Goal: Task Accomplishment & Management: Manage account settings

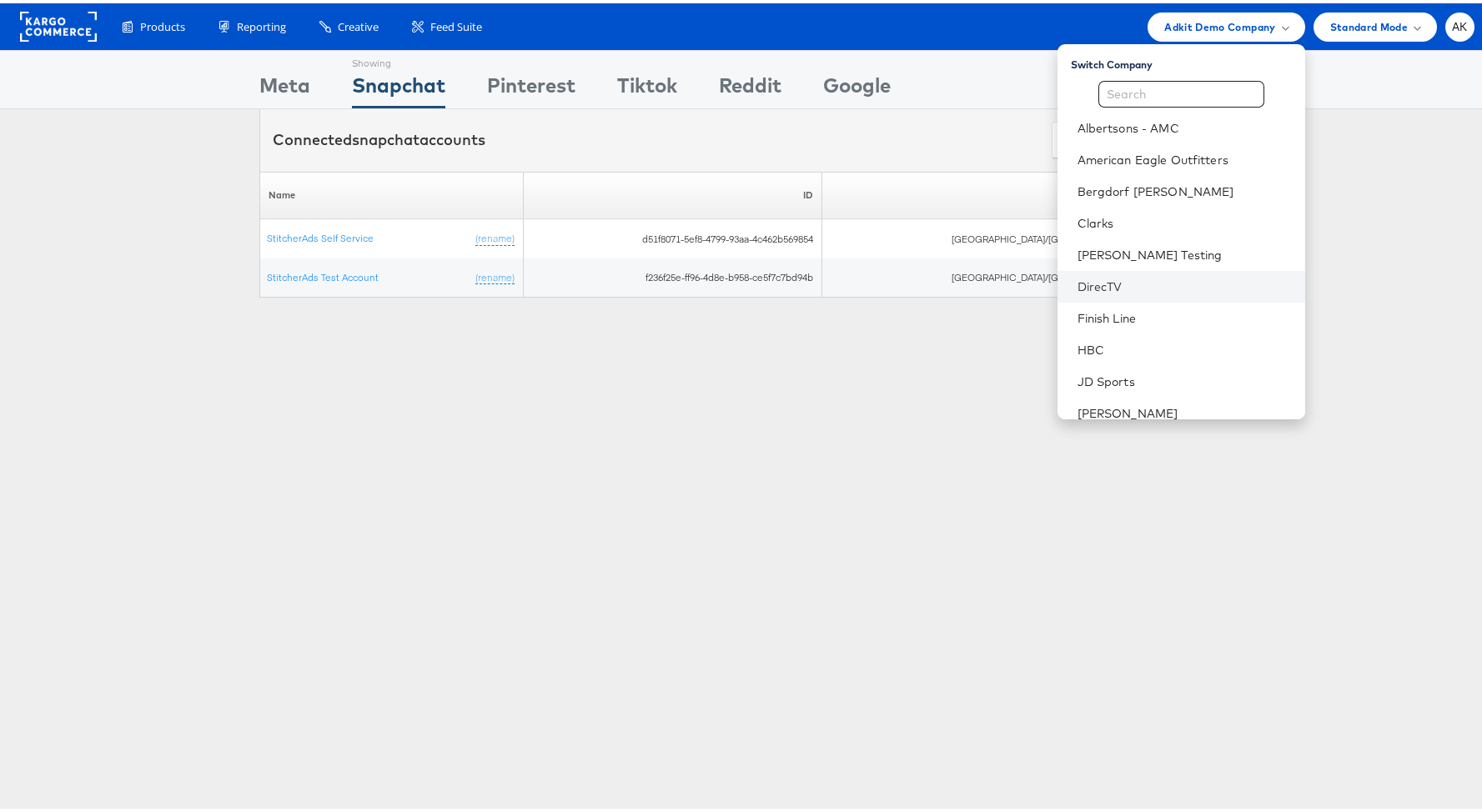
click at [1154, 272] on li "DirecTV" at bounding box center [1180, 284] width 248 height 32
click at [1110, 293] on li "DirecTV" at bounding box center [1180, 284] width 248 height 32
click at [1103, 288] on link "DirecTV" at bounding box center [1184, 283] width 214 height 17
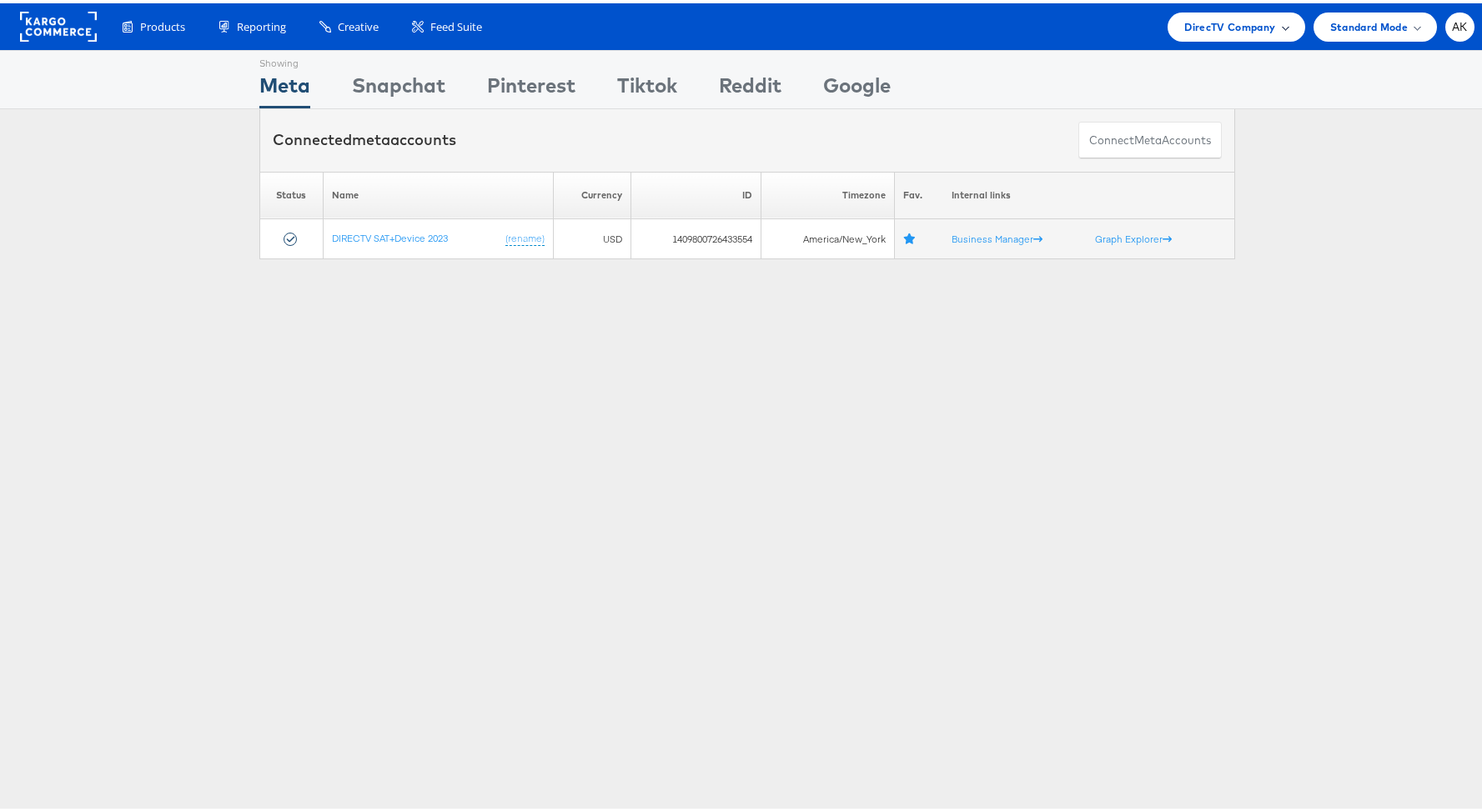
click at [1234, 23] on span "DirecTV Company" at bounding box center [1229, 24] width 91 height 18
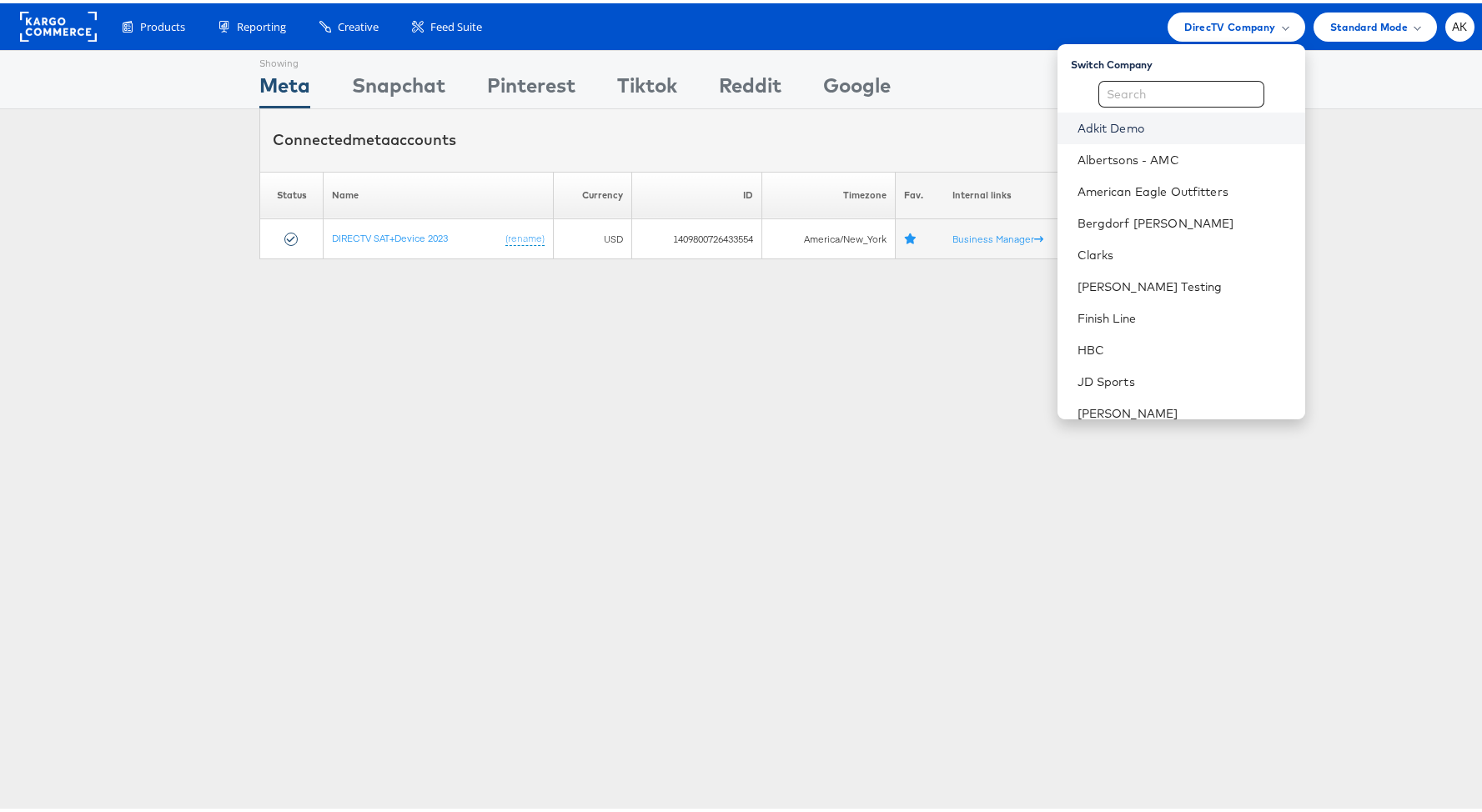
click at [1137, 128] on link "Adkit Demo" at bounding box center [1184, 125] width 214 height 17
